Goal: Task Accomplishment & Management: Use online tool/utility

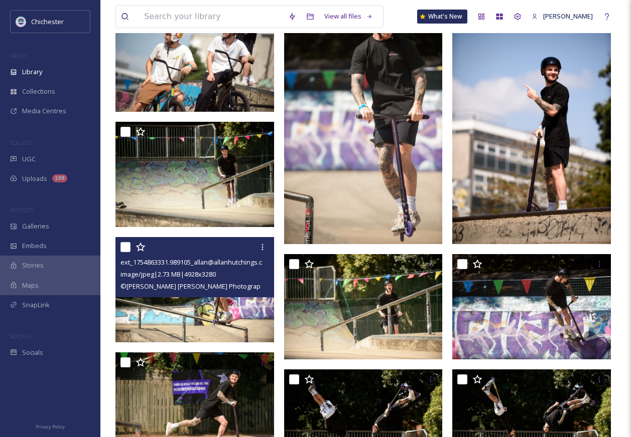
scroll to position [50, 0]
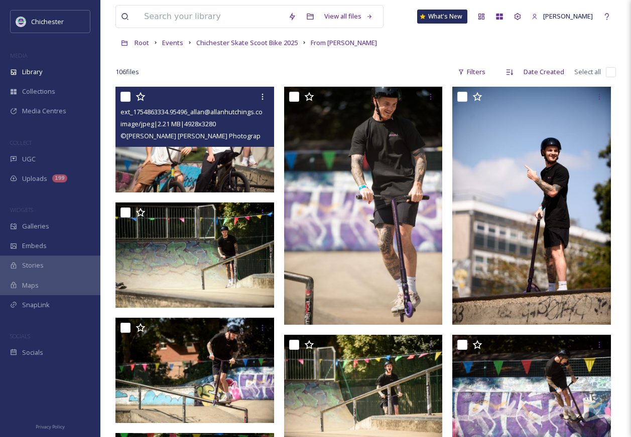
click at [200, 183] on img at bounding box center [194, 139] width 159 height 105
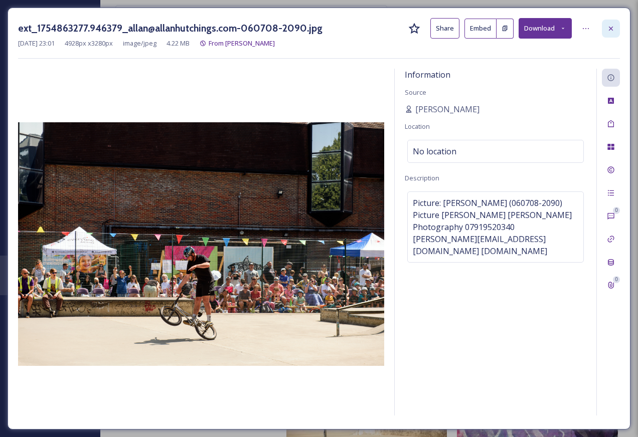
click at [616, 27] on div at bounding box center [611, 29] width 18 height 18
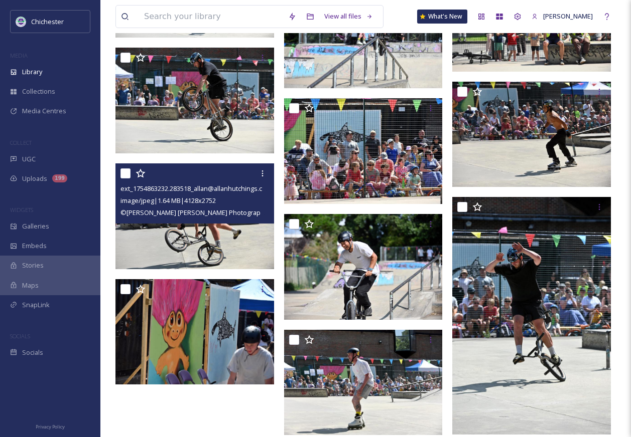
scroll to position [4888, 0]
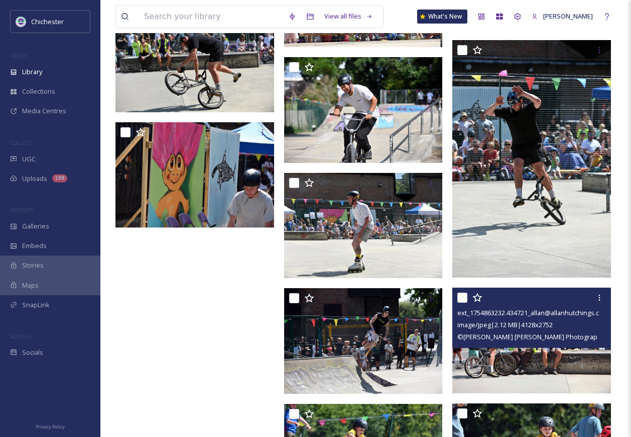
click at [516, 363] on img at bounding box center [531, 341] width 159 height 106
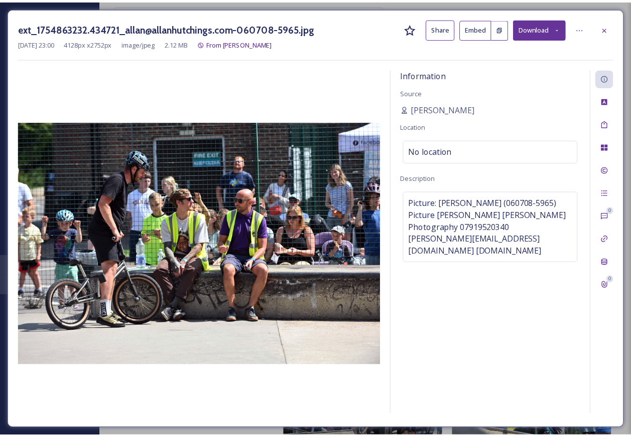
scroll to position [5060, 0]
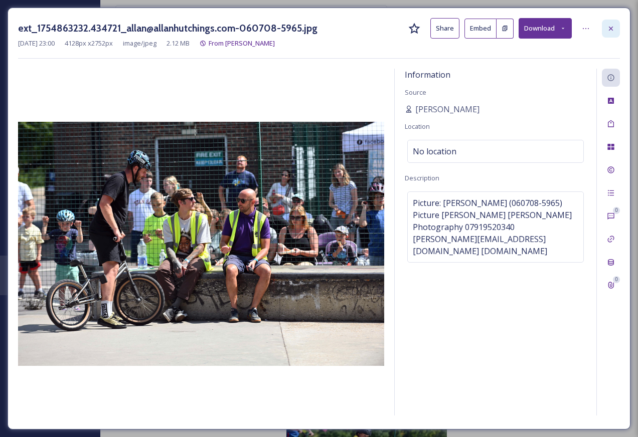
click at [608, 27] on icon at bounding box center [611, 29] width 8 height 8
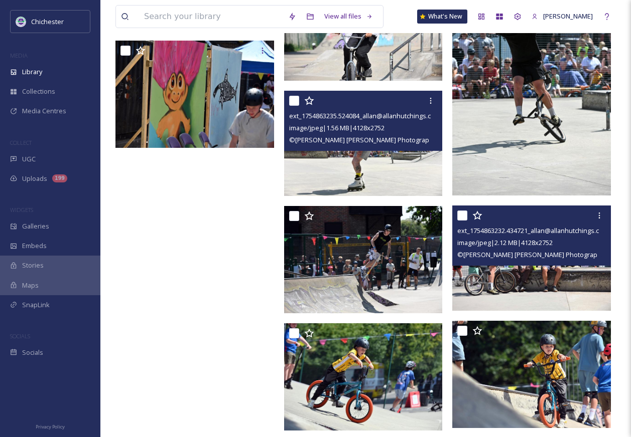
scroll to position [5154, 0]
